Goal: Check status: Check status

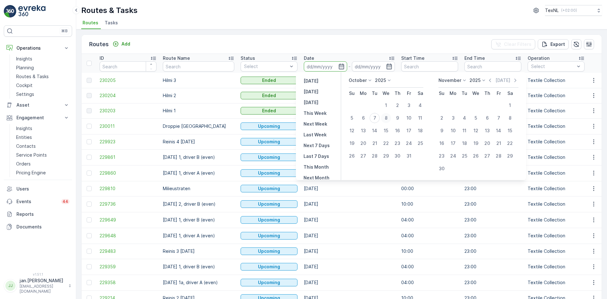
click at [385, 119] on div "8" at bounding box center [386, 118] width 10 height 10
type input "[DATE]"
click at [385, 119] on div "8" at bounding box center [386, 118] width 10 height 10
type input "[DATE]"
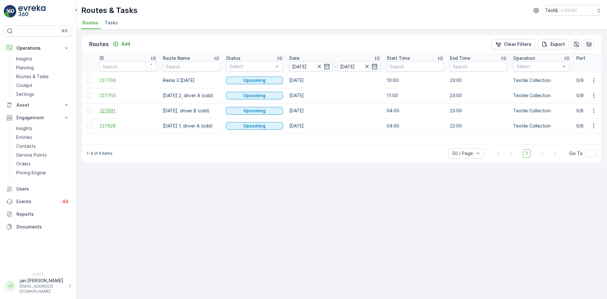
click at [111, 113] on span "227691" at bounding box center [128, 110] width 57 height 6
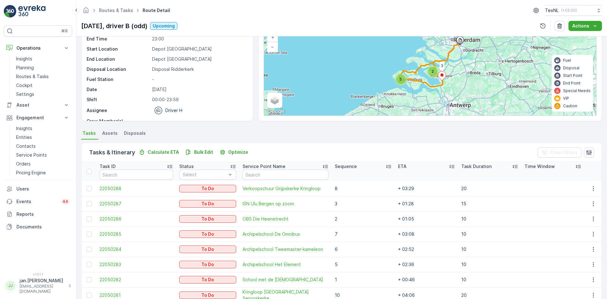
scroll to position [63, 0]
